Goal: Transaction & Acquisition: Download file/media

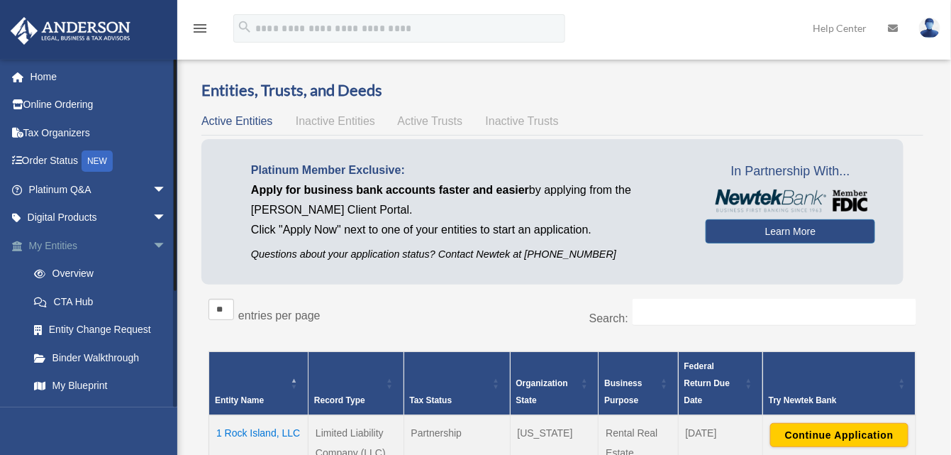
click at [152, 237] on span "arrow_drop_down" at bounding box center [166, 245] width 28 height 29
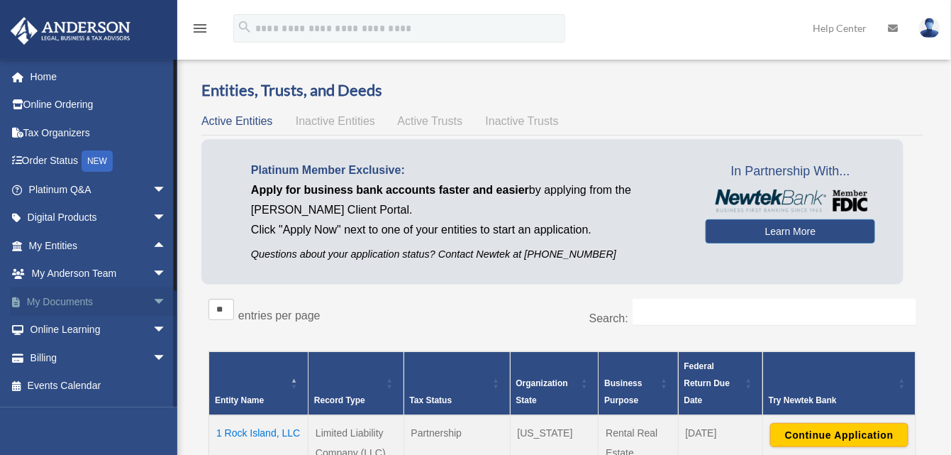
click at [98, 296] on link "My Documents arrow_drop_down" at bounding box center [99, 301] width 178 height 28
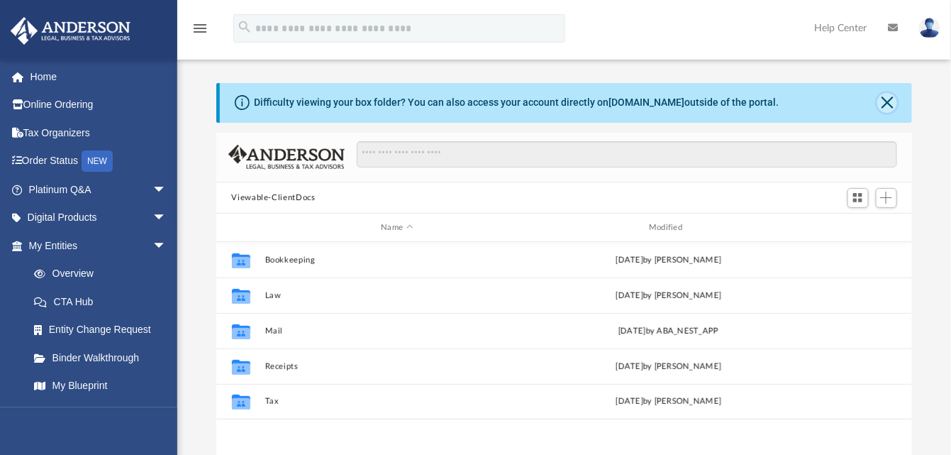
scroll to position [311, 685]
click at [883, 102] on button "Close" at bounding box center [887, 103] width 20 height 20
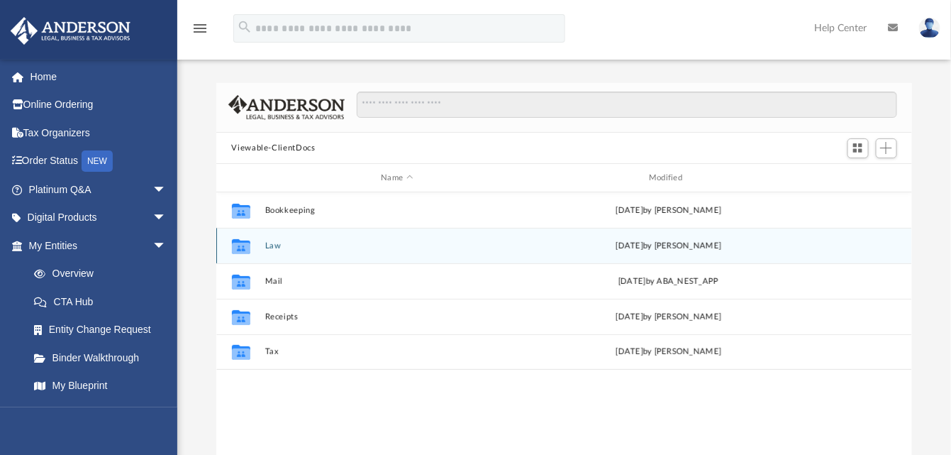
click at [258, 248] on div "Collaborated Folder" at bounding box center [240, 246] width 35 height 23
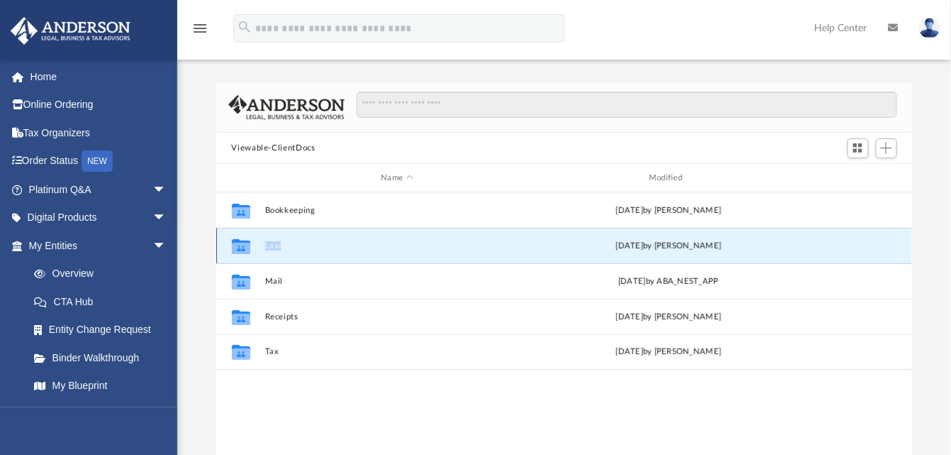
click at [258, 248] on div "Collaborated Folder" at bounding box center [240, 246] width 35 height 23
click at [248, 241] on icon "grid" at bounding box center [240, 246] width 18 height 15
click at [642, 249] on div "[DATE] by [PERSON_NAME]" at bounding box center [668, 246] width 265 height 13
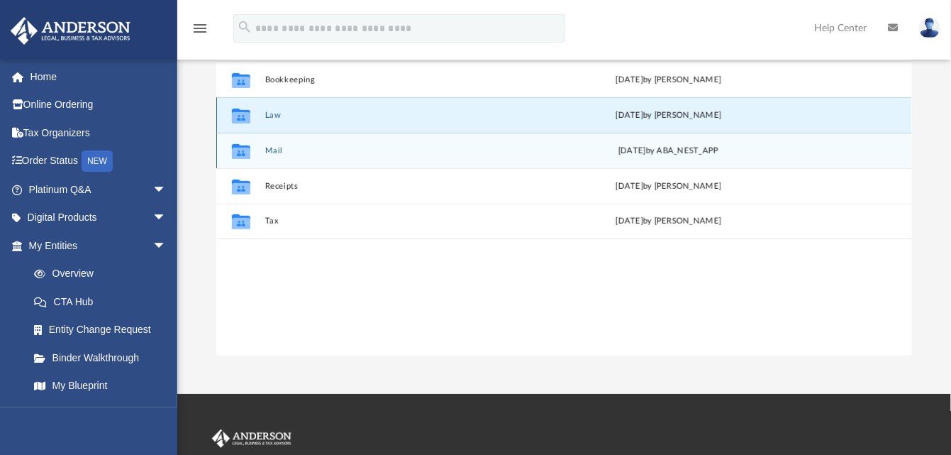
scroll to position [0, 0]
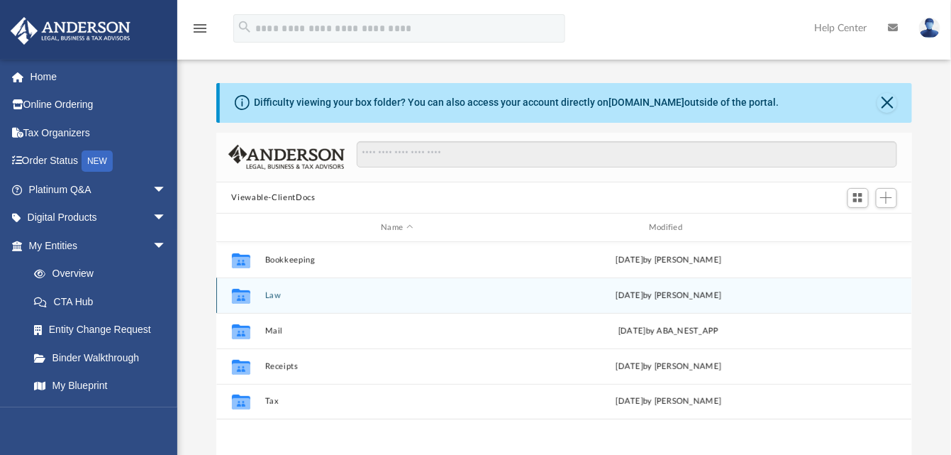
scroll to position [311, 685]
click at [260, 293] on div "Collaborated Folder Law [DATE] by [PERSON_NAME]" at bounding box center [564, 294] width 697 height 35
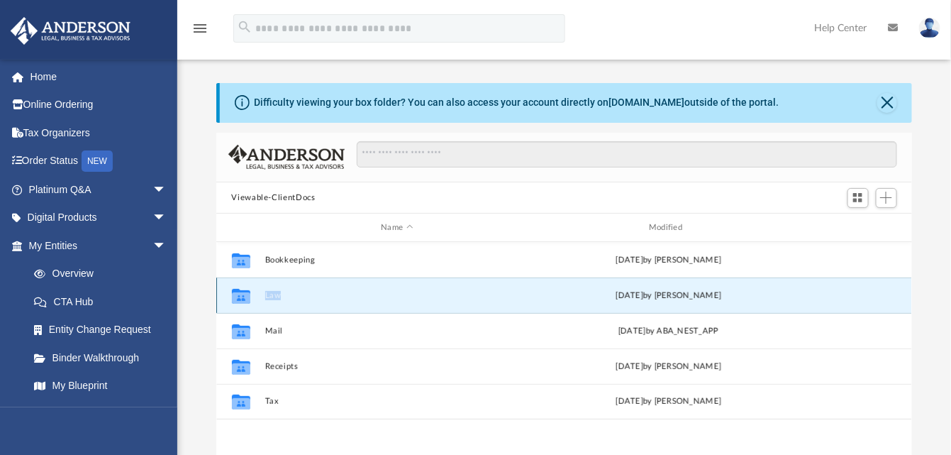
click at [260, 293] on div "Collaborated Folder Law [DATE] by [PERSON_NAME]" at bounding box center [564, 294] width 697 height 35
click at [229, 285] on icon "Collaborated Folder" at bounding box center [240, 295] width 23 height 23
click at [240, 292] on icon "grid" at bounding box center [240, 297] width 18 height 11
click at [651, 298] on div "[DATE] by [PERSON_NAME]" at bounding box center [668, 295] width 265 height 13
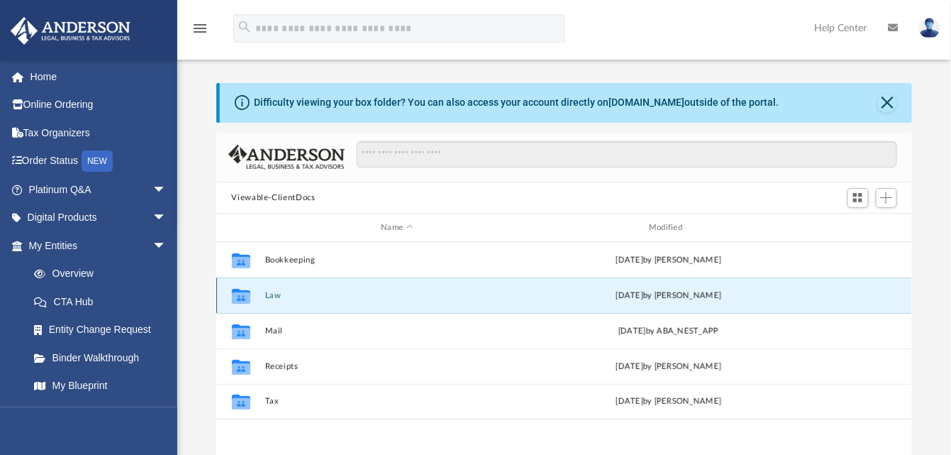
click at [651, 298] on div "[DATE] by [PERSON_NAME]" at bounding box center [668, 295] width 265 height 13
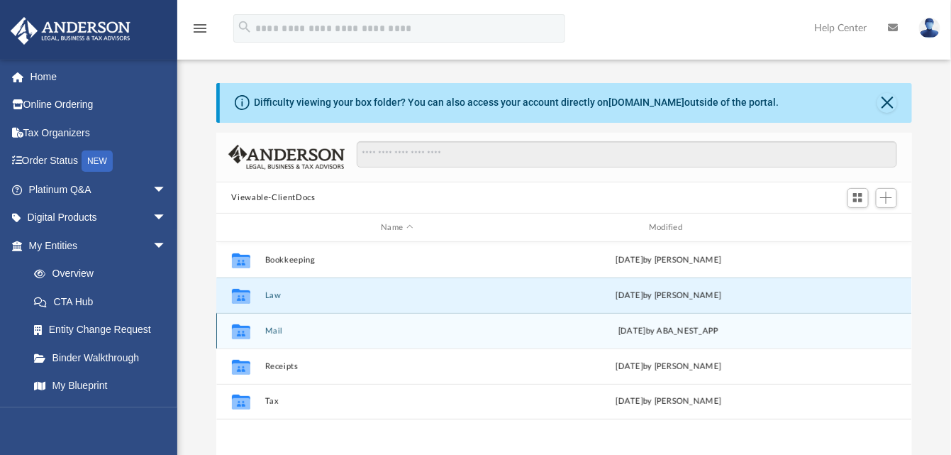
drag, startPoint x: 306, startPoint y: 345, endPoint x: 294, endPoint y: 333, distance: 17.1
click at [305, 345] on div "Collaborated Folder Mail [DATE] by ABA_NEST_APP" at bounding box center [564, 330] width 697 height 35
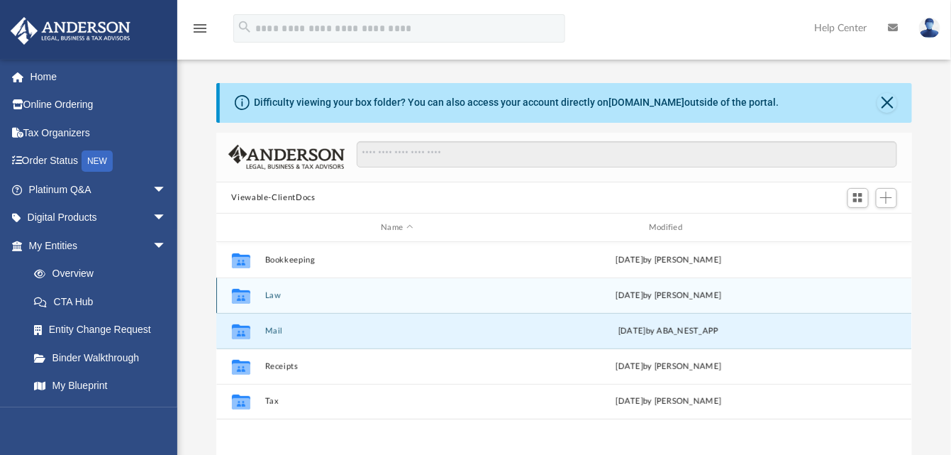
click at [250, 282] on div "Collaborated Folder Law [DATE] by [PERSON_NAME]" at bounding box center [564, 294] width 697 height 35
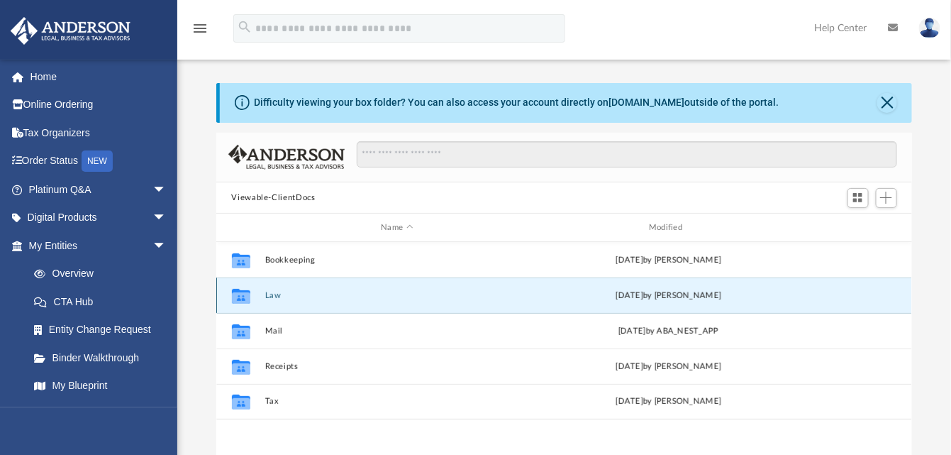
click at [233, 306] on div "Collaborated Folder Law [DATE] by [PERSON_NAME]" at bounding box center [564, 294] width 697 height 35
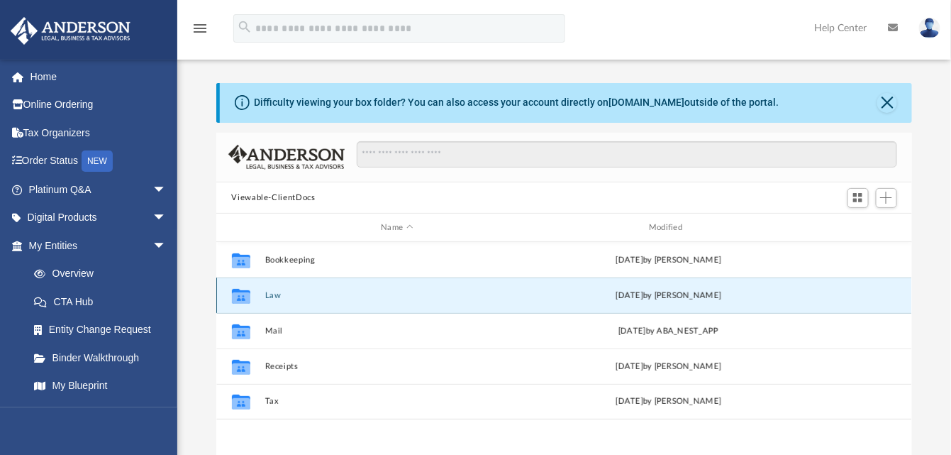
click at [241, 296] on icon "grid" at bounding box center [240, 297] width 18 height 11
click at [152, 237] on span "arrow_drop_down" at bounding box center [166, 245] width 28 height 29
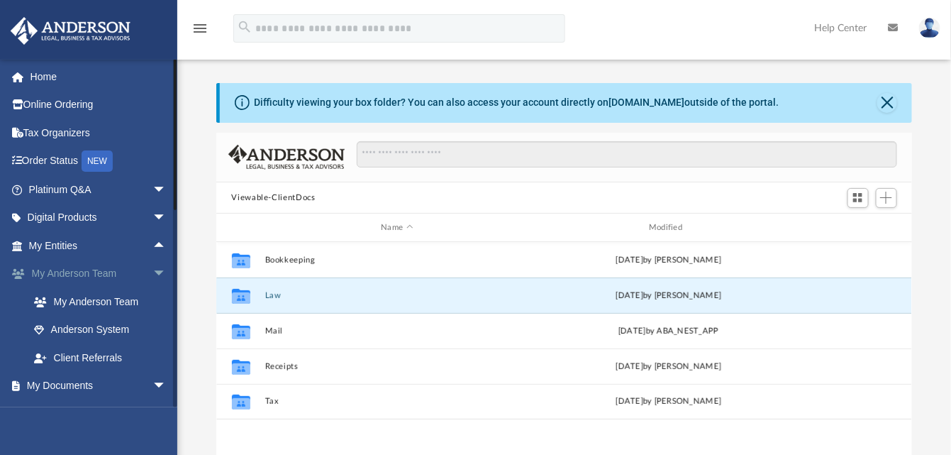
click at [152, 272] on span "arrow_drop_down" at bounding box center [166, 274] width 28 height 29
click at [59, 331] on link "Box" at bounding box center [104, 330] width 168 height 28
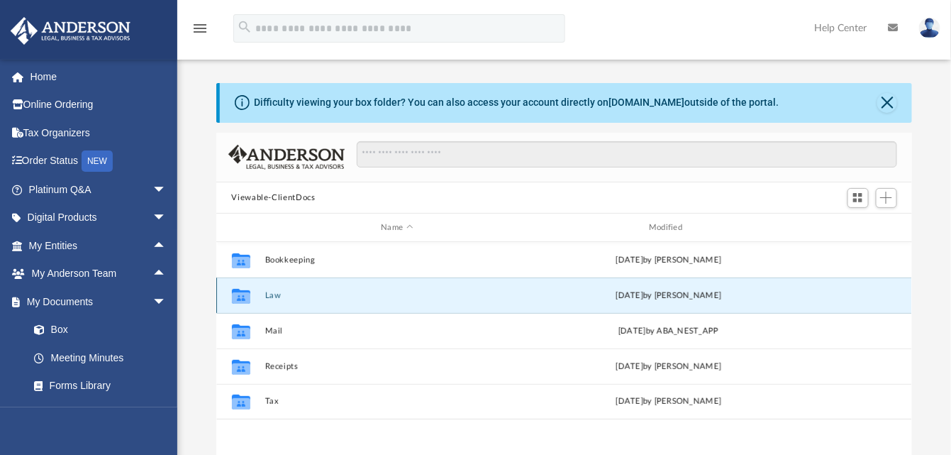
click at [260, 298] on div "Collaborated Folder Law [DATE] by [PERSON_NAME]" at bounding box center [564, 294] width 697 height 35
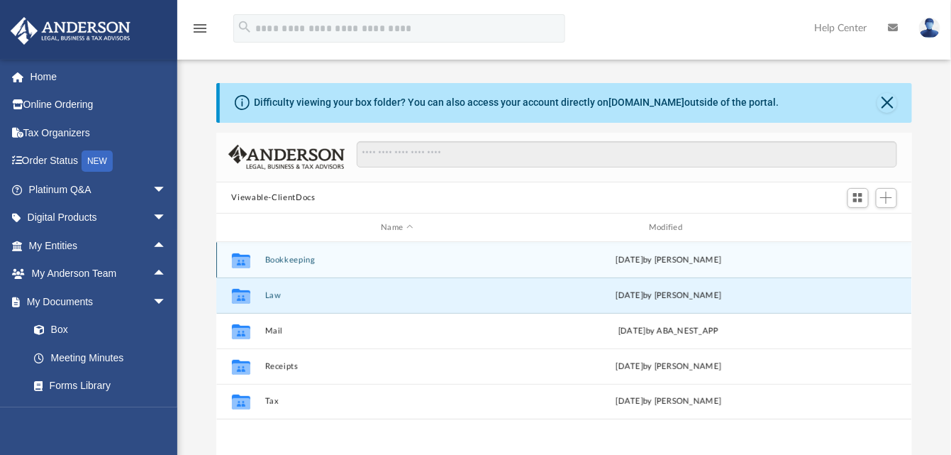
click at [238, 247] on div "Collaborated Folder Bookkeeping [DATE] by [PERSON_NAME]" at bounding box center [564, 259] width 697 height 35
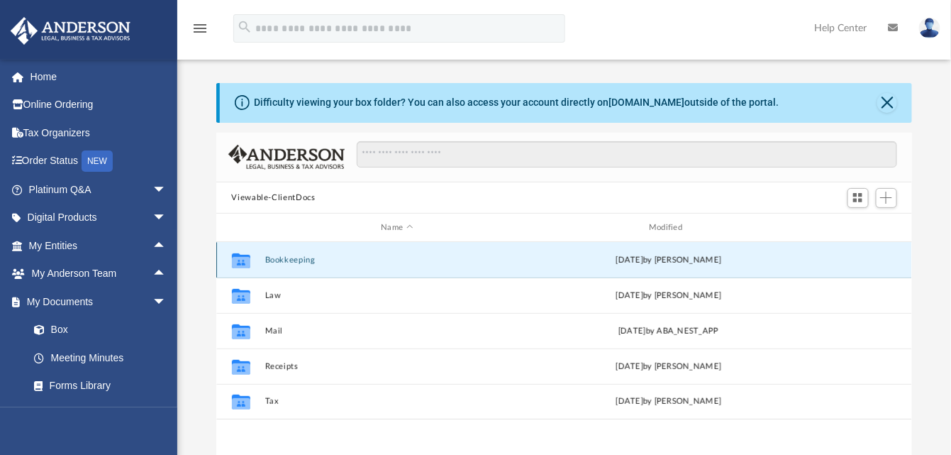
click at [245, 265] on icon "grid" at bounding box center [240, 262] width 18 height 11
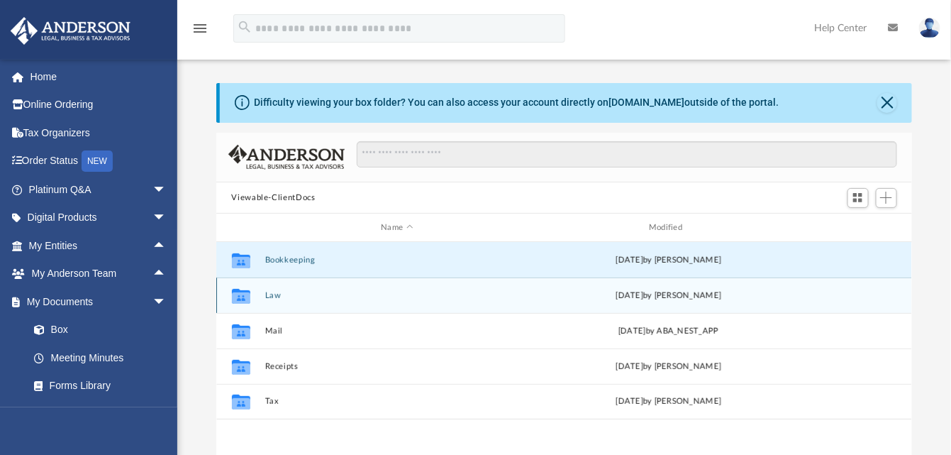
click at [245, 304] on icon "Collaborated Folder" at bounding box center [240, 295] width 23 height 23
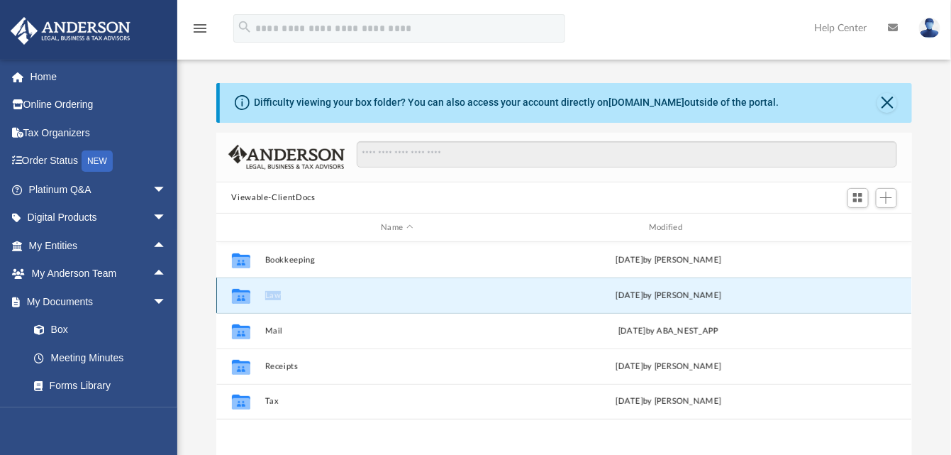
click at [245, 304] on icon "Collaborated Folder" at bounding box center [240, 295] width 23 height 23
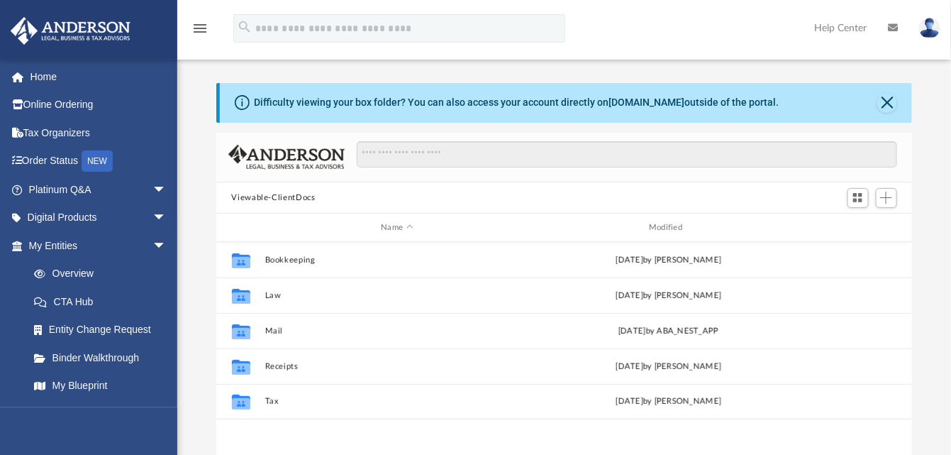
scroll to position [311, 685]
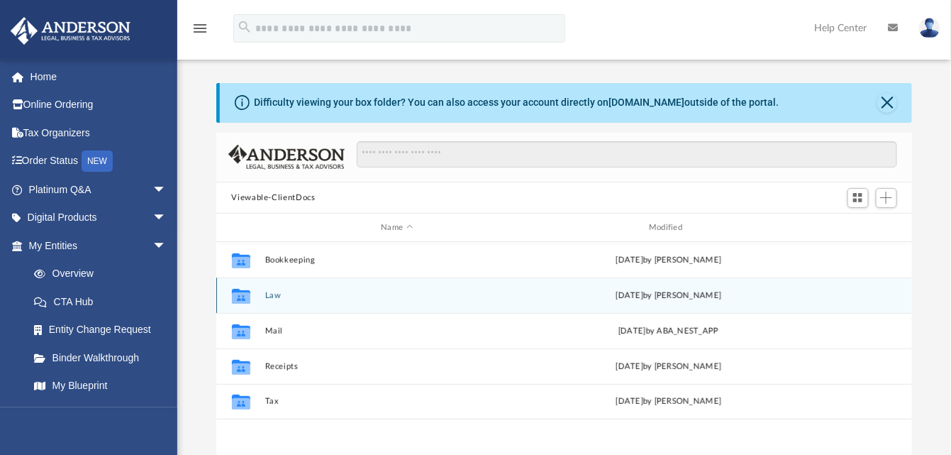
click at [262, 296] on div "Collaborated Folder Law [DATE] by [PERSON_NAME]" at bounding box center [564, 294] width 697 height 35
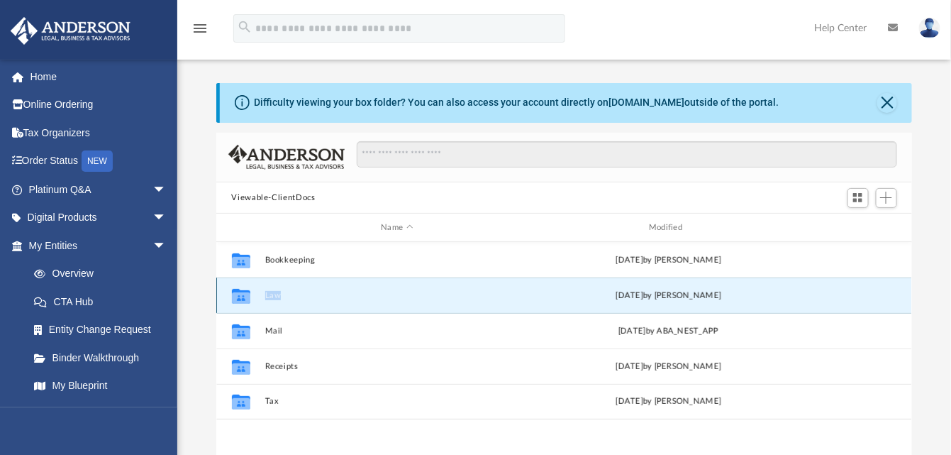
click at [262, 296] on div "Collaborated Folder Law [DATE] by [PERSON_NAME]" at bounding box center [564, 294] width 697 height 35
click at [247, 293] on icon "grid" at bounding box center [240, 297] width 18 height 11
click at [247, 292] on icon "grid" at bounding box center [240, 297] width 18 height 11
click at [249, 292] on icon "grid" at bounding box center [240, 297] width 18 height 11
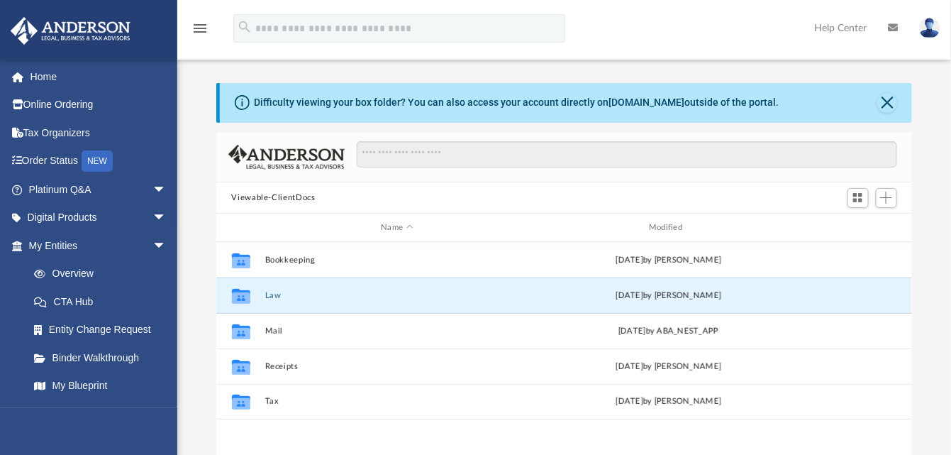
click at [65, 11] on link at bounding box center [88, 29] width 178 height 60
click at [71, 18] on img at bounding box center [70, 31] width 128 height 28
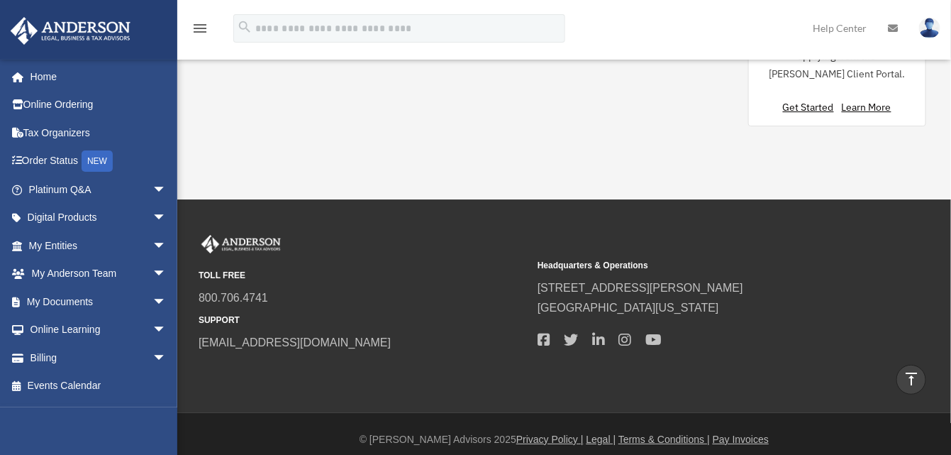
scroll to position [1206, 0]
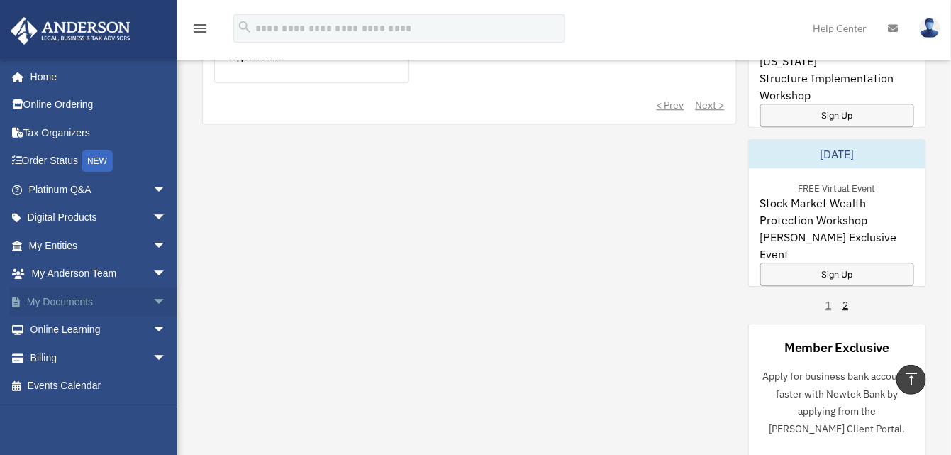
click at [59, 296] on link "My Documents arrow_drop_down" at bounding box center [99, 301] width 178 height 28
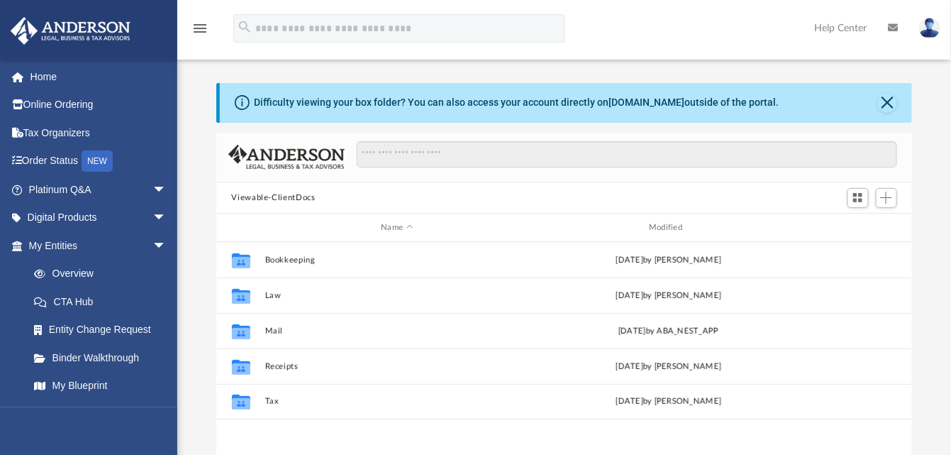
scroll to position [311, 685]
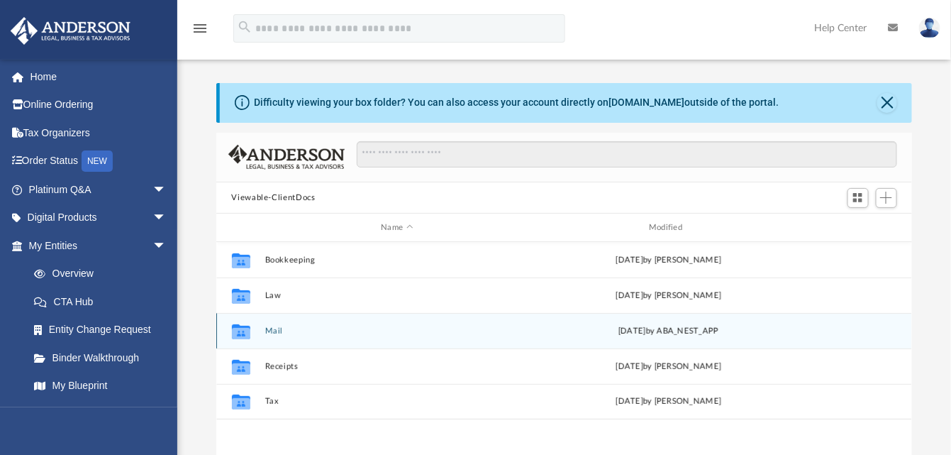
click at [263, 332] on div "Collaborated Folder Mail [DATE] by ABA_NEST_APP" at bounding box center [564, 330] width 697 height 35
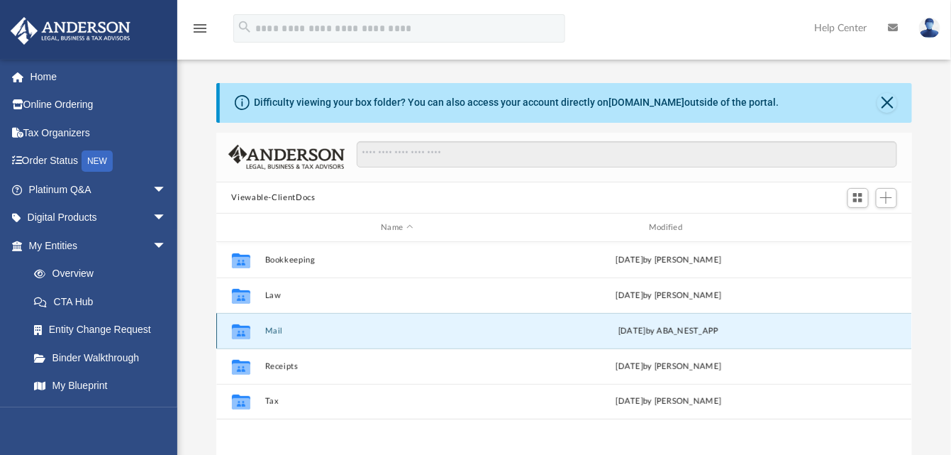
click at [238, 328] on icon "grid" at bounding box center [240, 333] width 18 height 11
click at [274, 328] on button "Mail" at bounding box center [397, 330] width 265 height 9
click at [887, 106] on button "Close" at bounding box center [887, 103] width 20 height 20
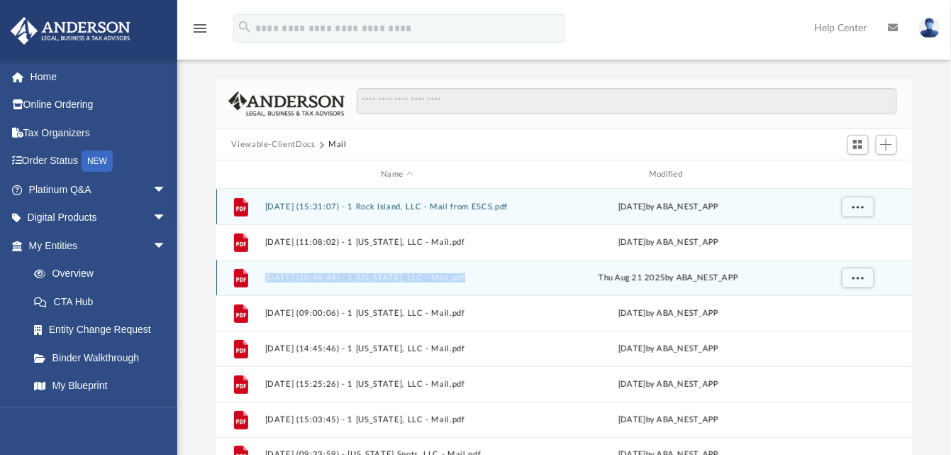
scroll to position [0, 0]
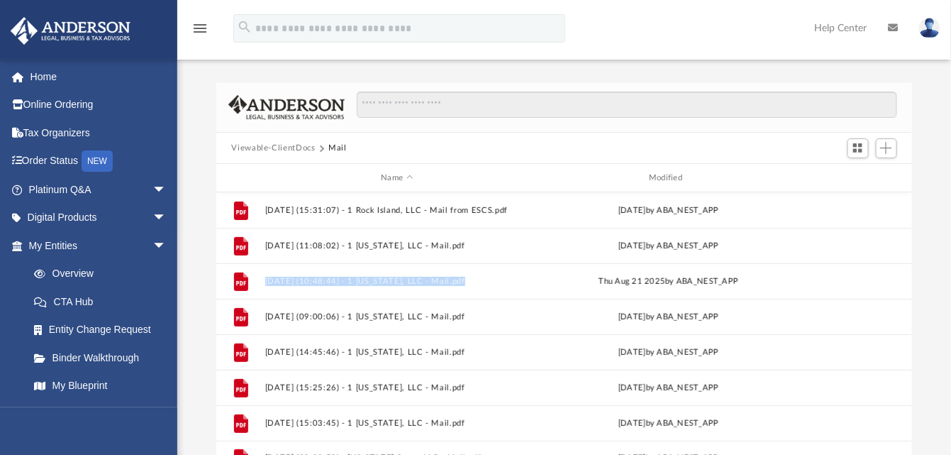
click at [294, 150] on button "Viewable-ClientDocs" at bounding box center [273, 148] width 84 height 13
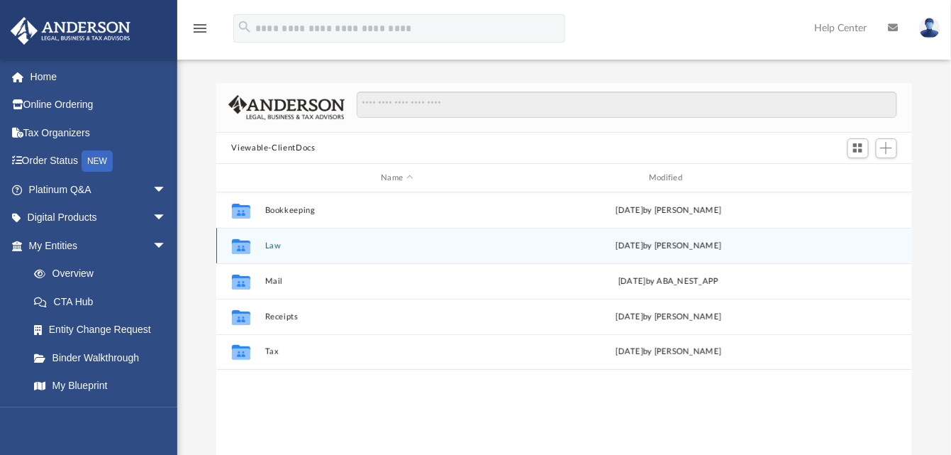
click at [260, 233] on div "Collaborated Folder Law [DATE] by [PERSON_NAME]" at bounding box center [564, 245] width 697 height 35
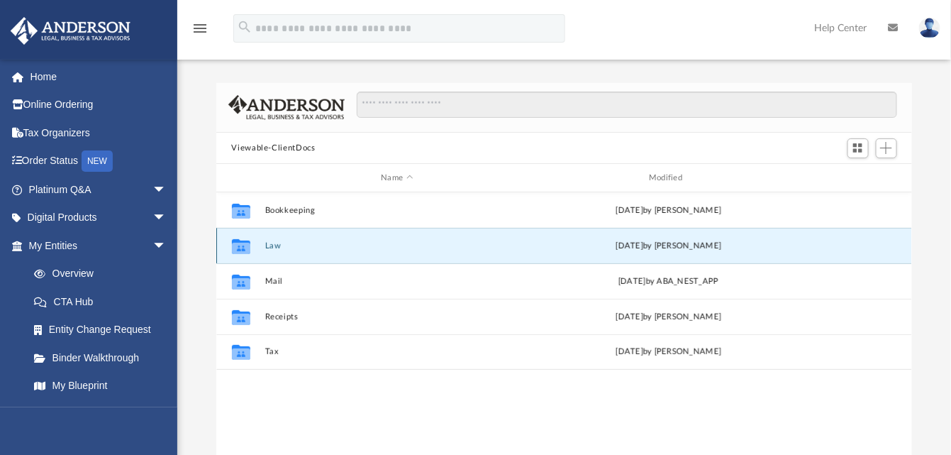
click at [265, 245] on button "Law" at bounding box center [397, 245] width 265 height 9
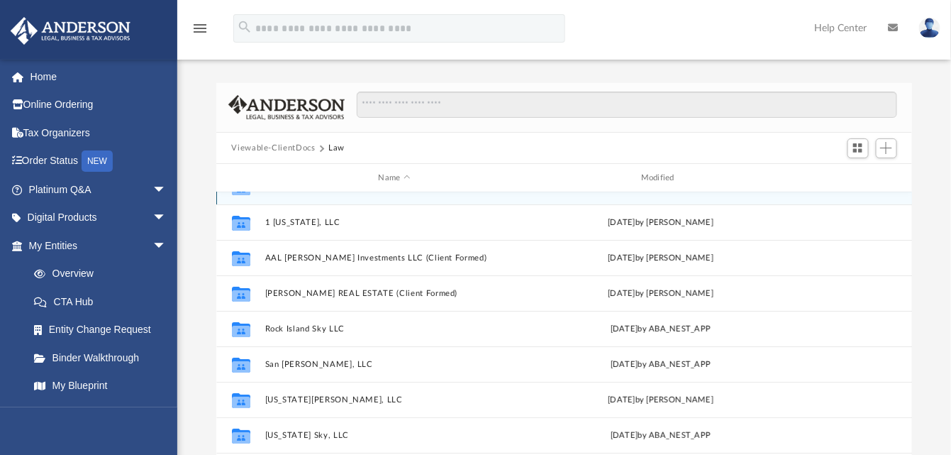
scroll to position [25, 0]
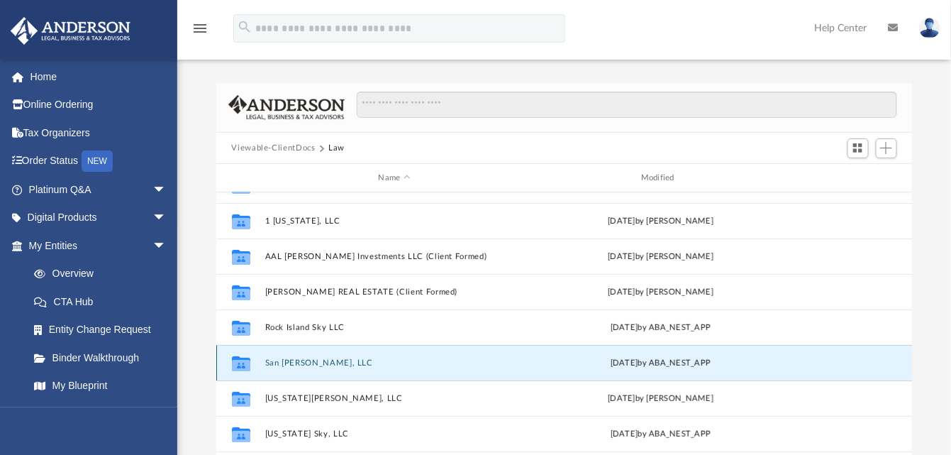
click at [298, 365] on button "San Vito, LLC" at bounding box center [395, 362] width 260 height 9
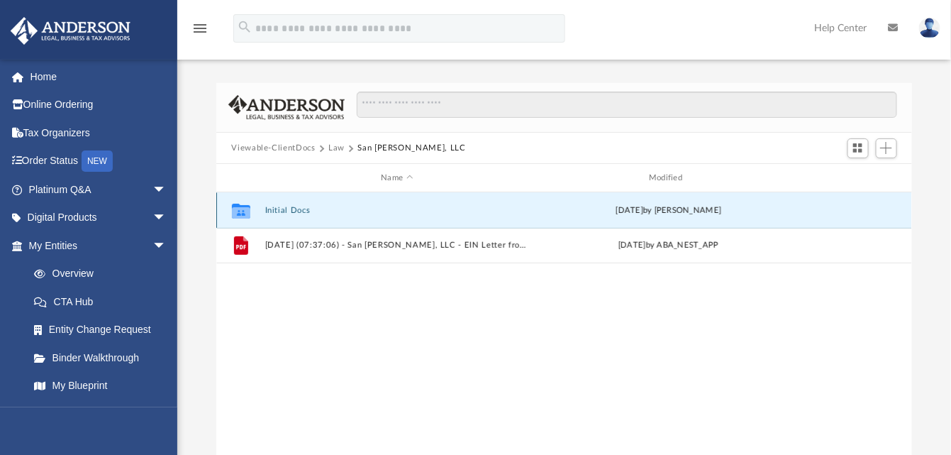
click at [282, 206] on button "Initial Docs" at bounding box center [397, 210] width 265 height 9
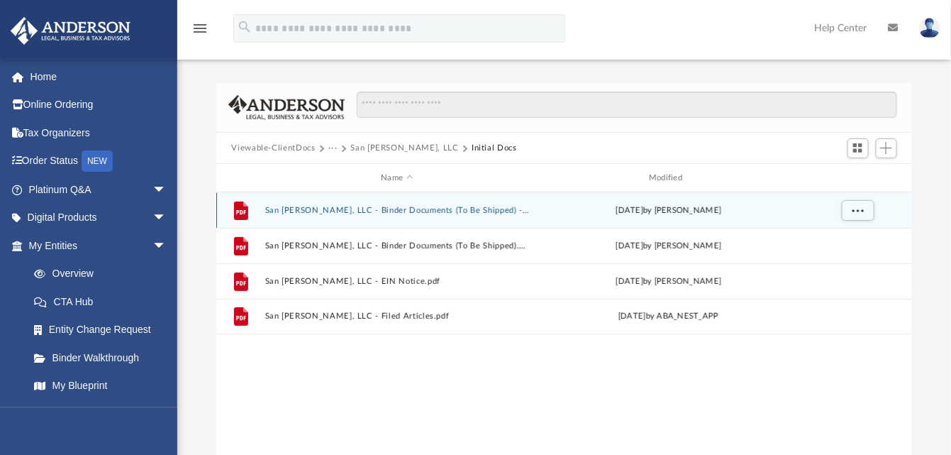
click at [385, 204] on div "File San Vito, LLC - Binder Documents (To Be Shipped) - DocuSigned.pdf Thu Jul …" at bounding box center [564, 209] width 697 height 35
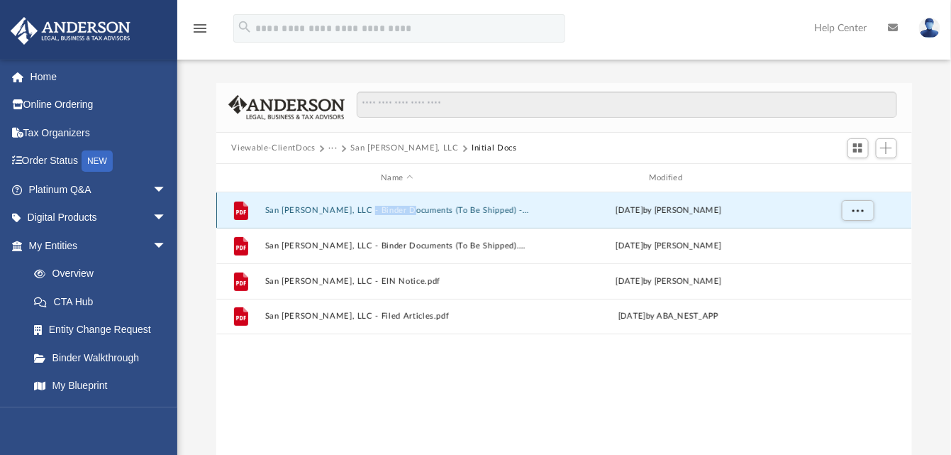
click at [385, 204] on div "File San Vito, LLC - Binder Documents (To Be Shipped) - DocuSigned.pdf Thu Jul …" at bounding box center [564, 209] width 697 height 35
click at [291, 205] on div "File San Vito, LLC - Binder Documents (To Be Shipped) - DocuSigned.pdf Thu Jul …" at bounding box center [564, 209] width 697 height 35
click at [238, 204] on icon "grid" at bounding box center [240, 210] width 14 height 18
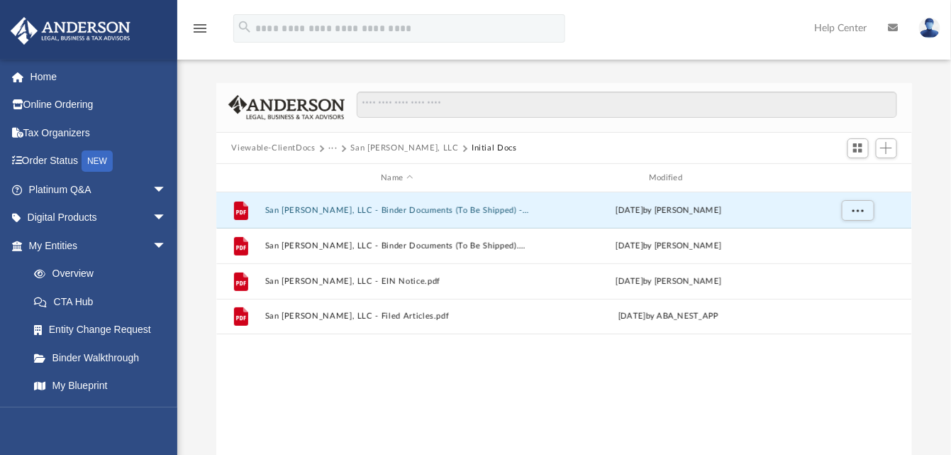
click at [469, 392] on div "File San Vito, LLC - Binder Documents (To Be Shipped) - DocuSigned.pdf Thu Jul …" at bounding box center [564, 339] width 697 height 294
click at [863, 216] on button "More options" at bounding box center [857, 210] width 33 height 21
click at [836, 238] on li "Preview" at bounding box center [843, 239] width 41 height 15
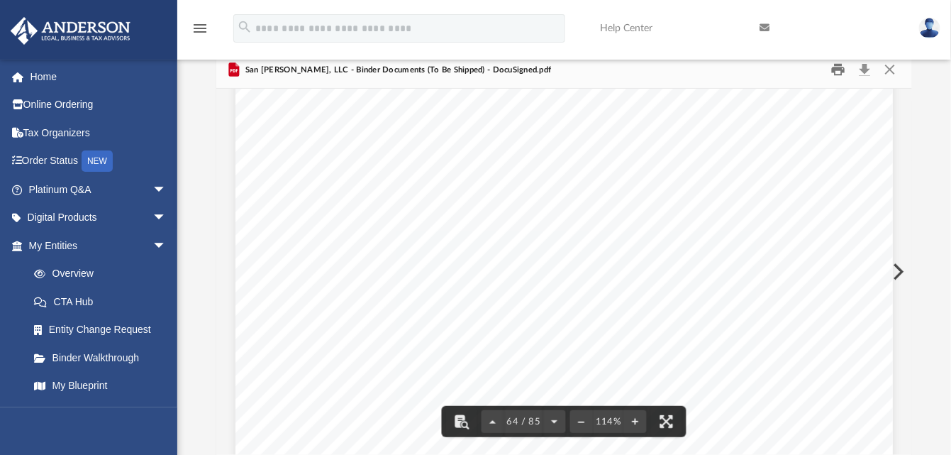
scroll to position [55014, 0]
click at [865, 70] on button "Download" at bounding box center [866, 70] width 26 height 22
